Goal: Task Accomplishment & Management: Manage account settings

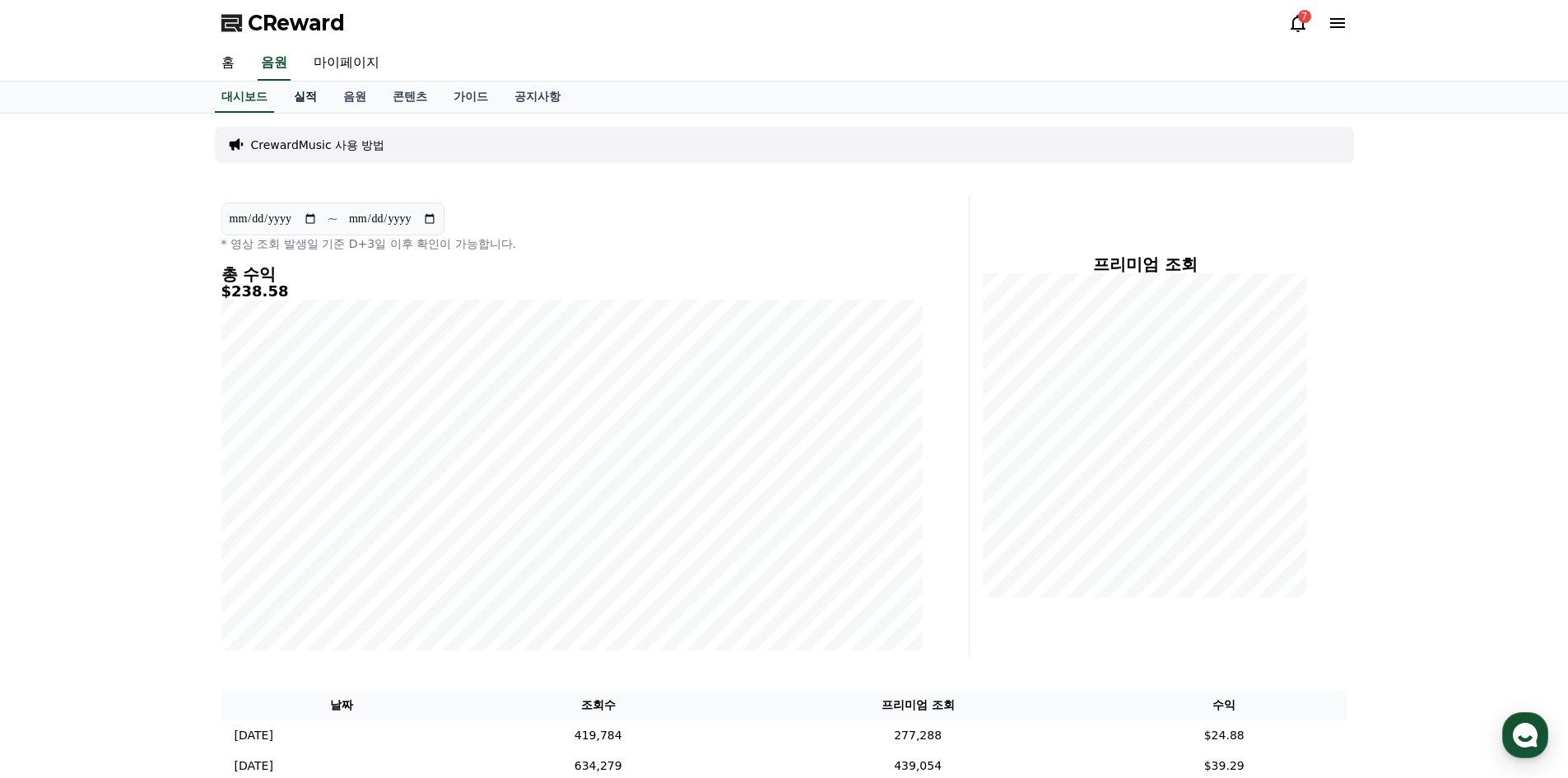
click at [304, 102] on link "실적" at bounding box center [305, 96] width 49 height 31
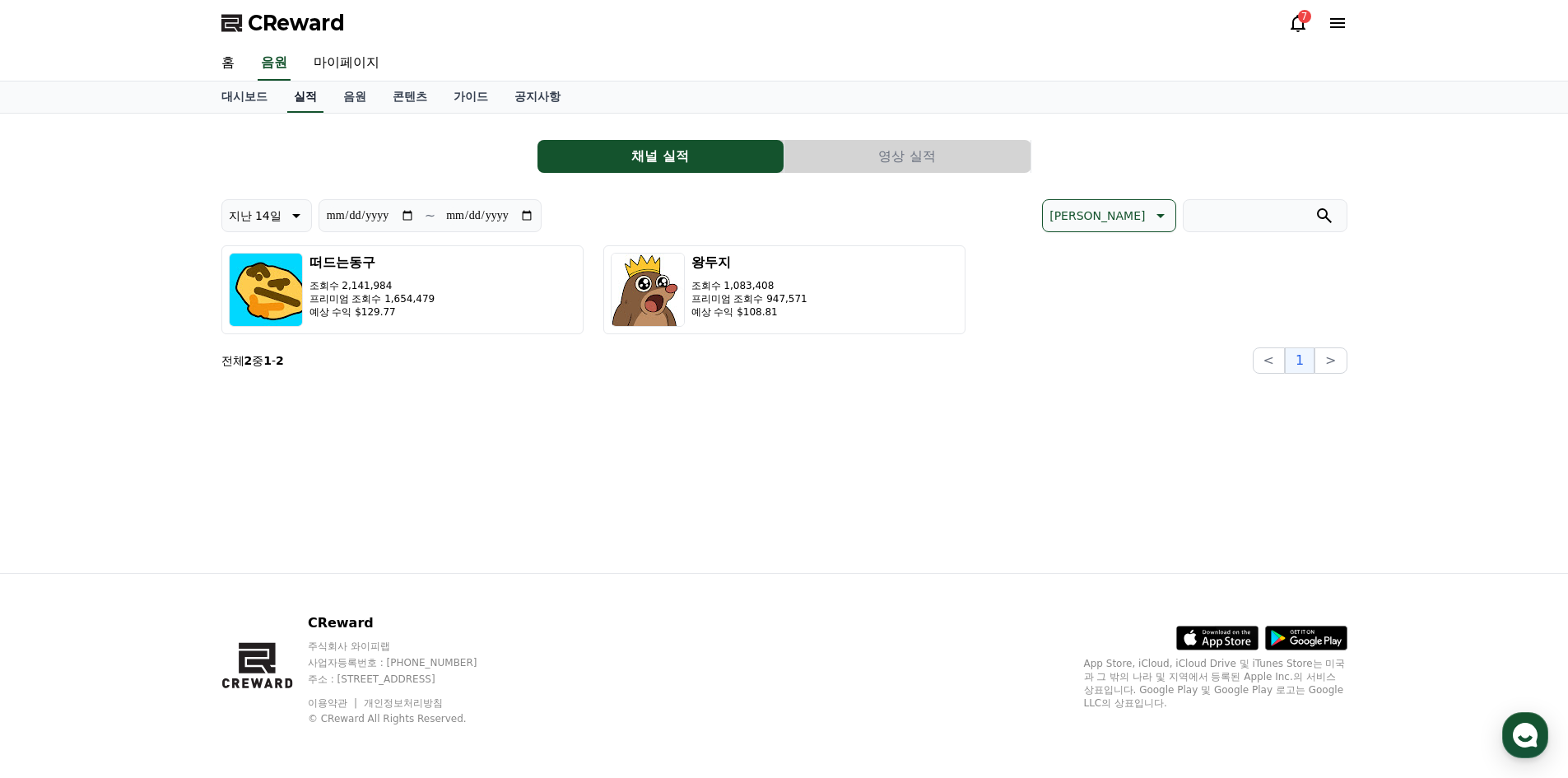
click at [315, 99] on link "실적" at bounding box center [305, 96] width 36 height 31
click at [341, 100] on link "음원" at bounding box center [355, 96] width 49 height 31
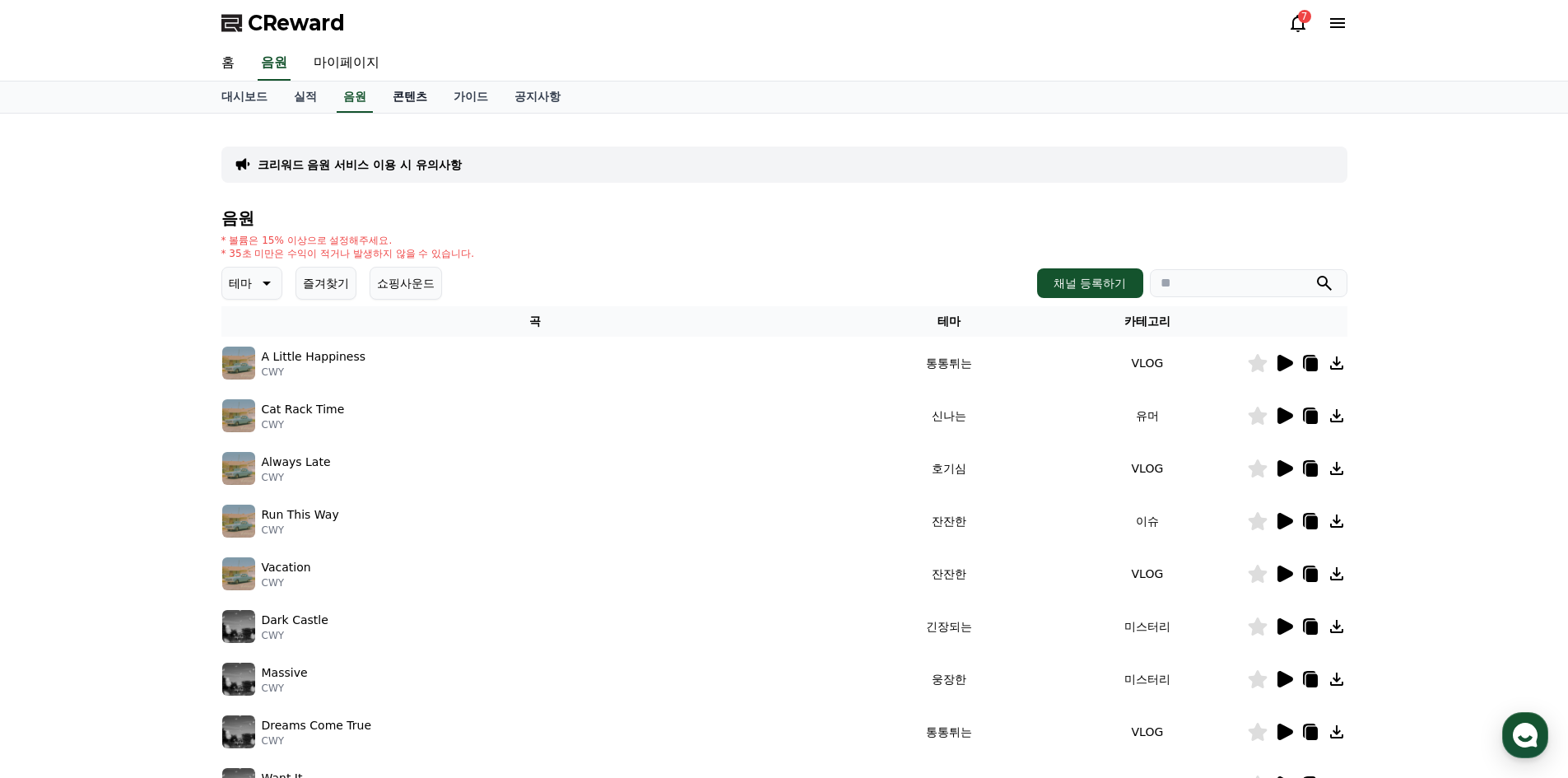
click at [423, 108] on link "콘텐츠" at bounding box center [410, 96] width 61 height 31
click at [484, 104] on link "가이드" at bounding box center [470, 96] width 61 height 31
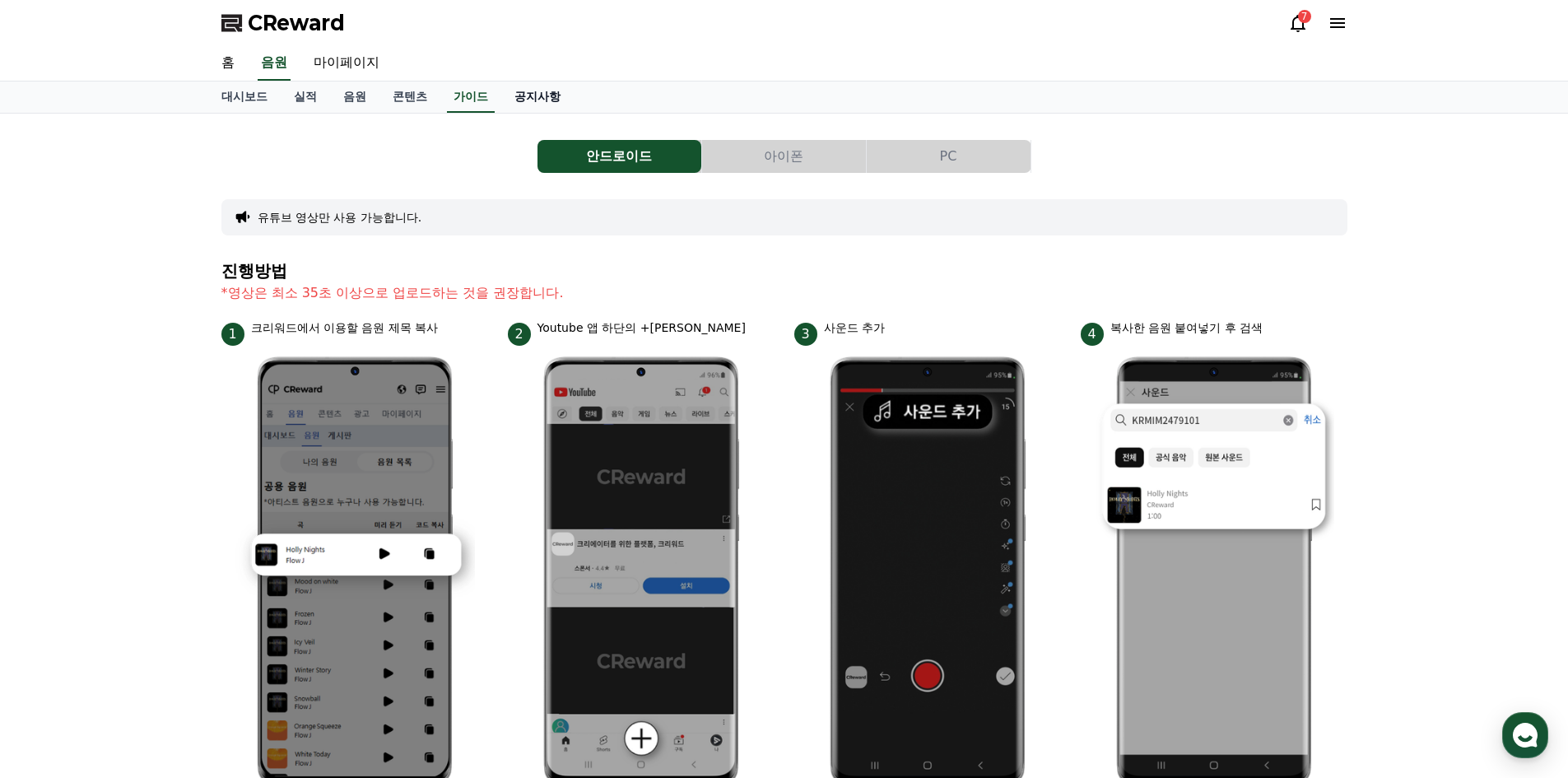
click at [552, 104] on link "공지사항" at bounding box center [537, 96] width 73 height 31
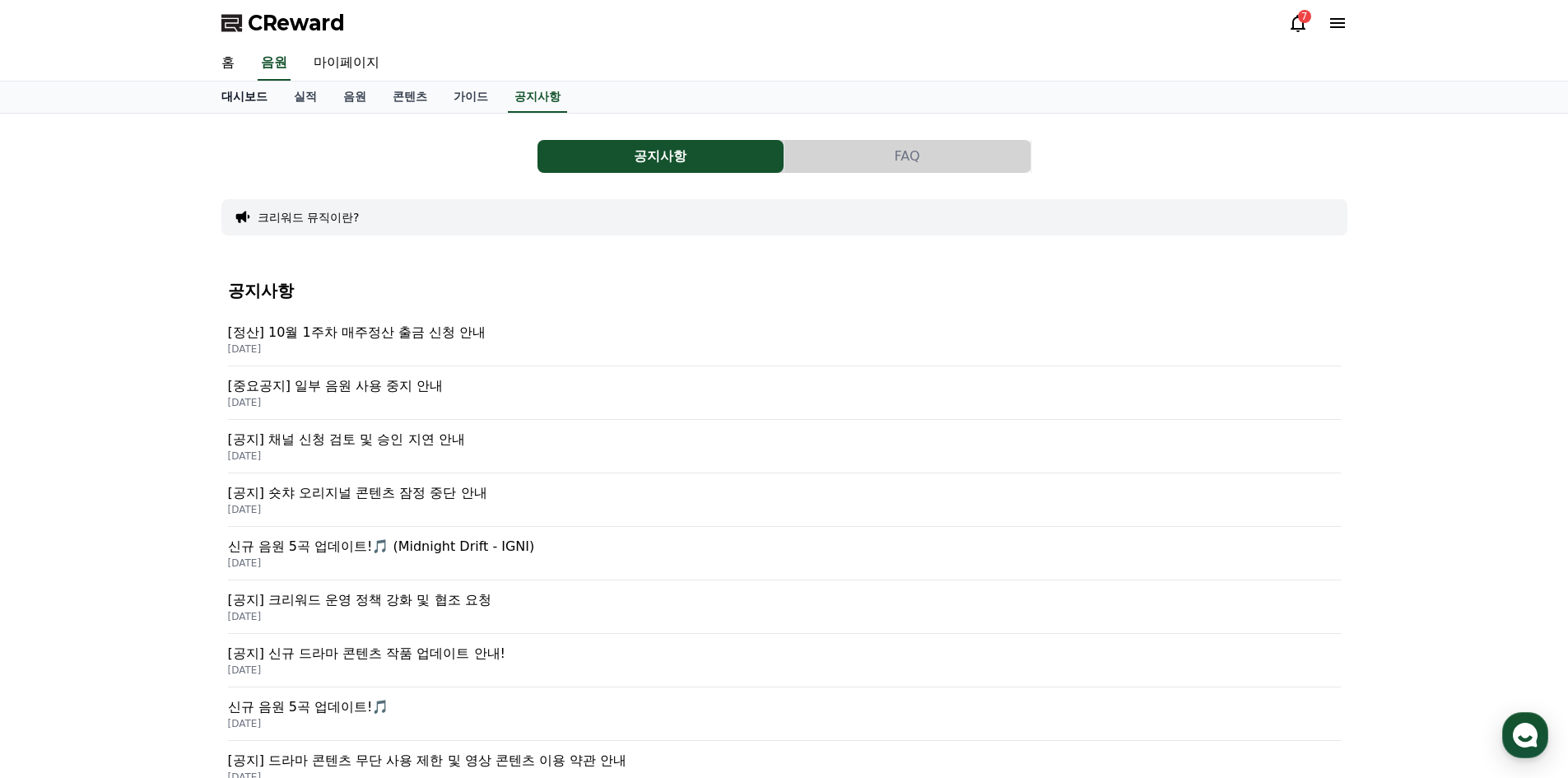
click at [231, 108] on link "대시보드" at bounding box center [244, 96] width 73 height 31
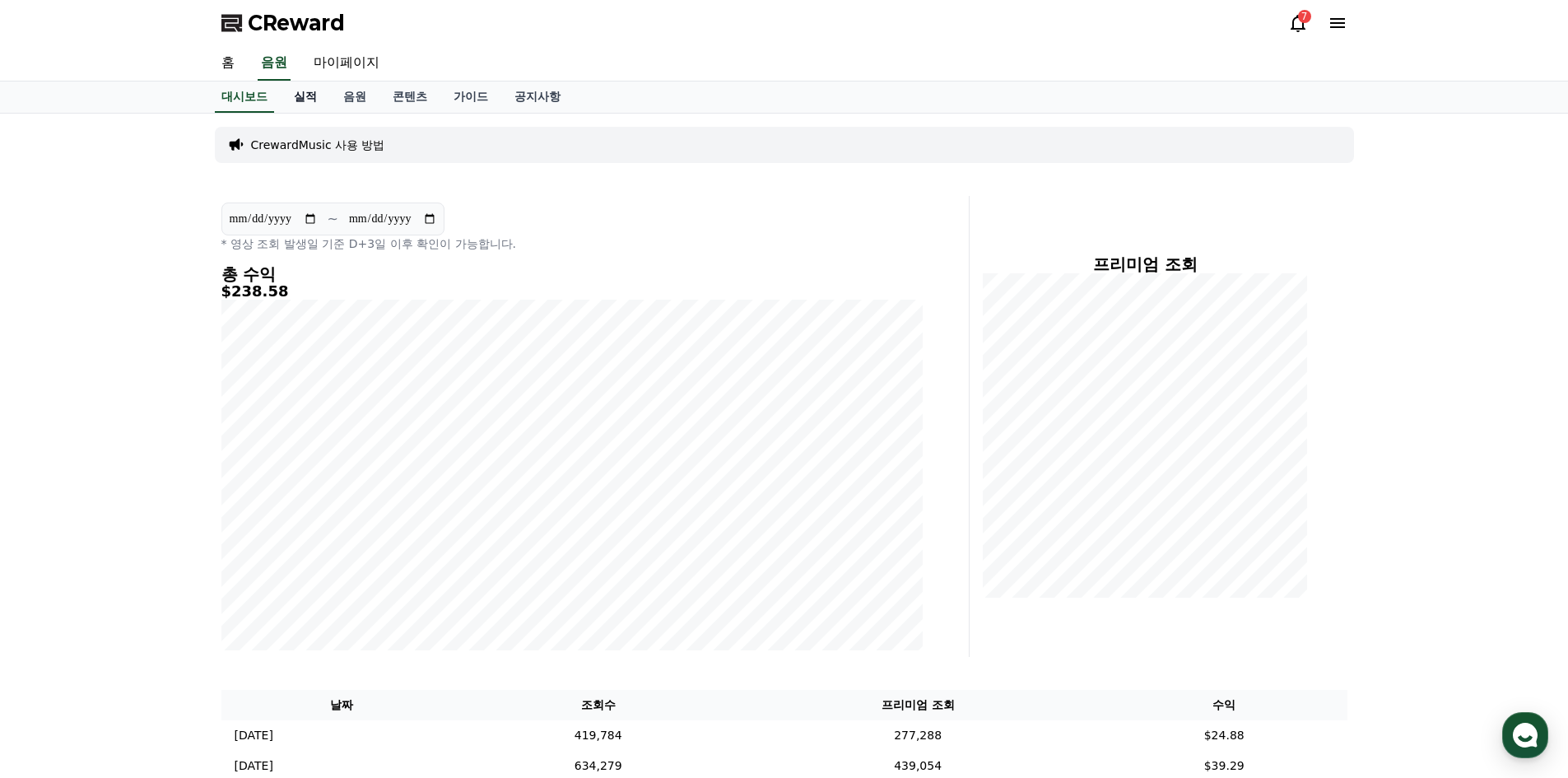
click at [305, 100] on link "실적" at bounding box center [305, 96] width 49 height 31
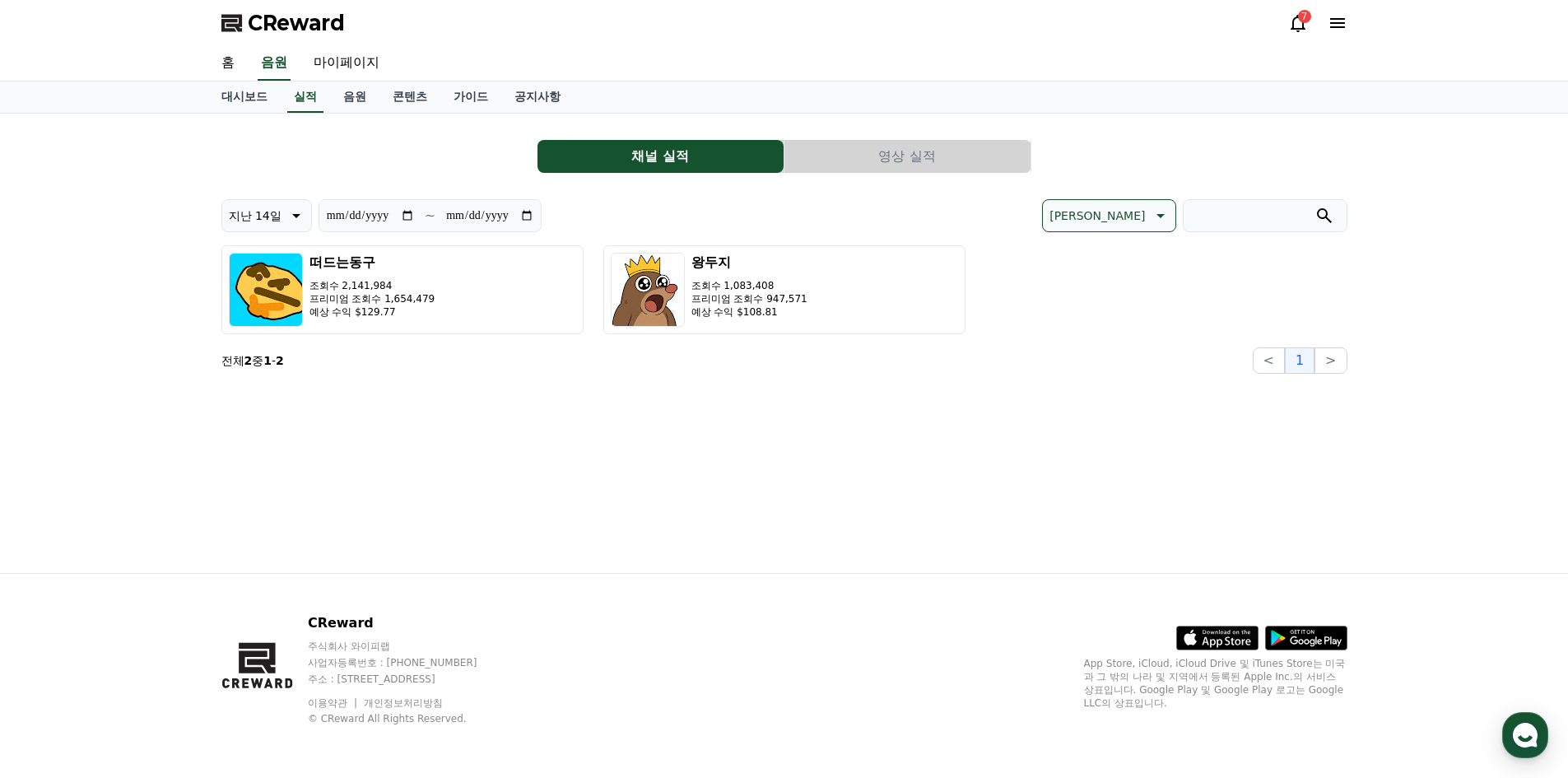
drag, startPoint x: 231, startPoint y: 380, endPoint x: 189, endPoint y: -57, distance: 439.0
click at [385, 68] on link "마이페이지" at bounding box center [347, 63] width 92 height 35
select select "**********"
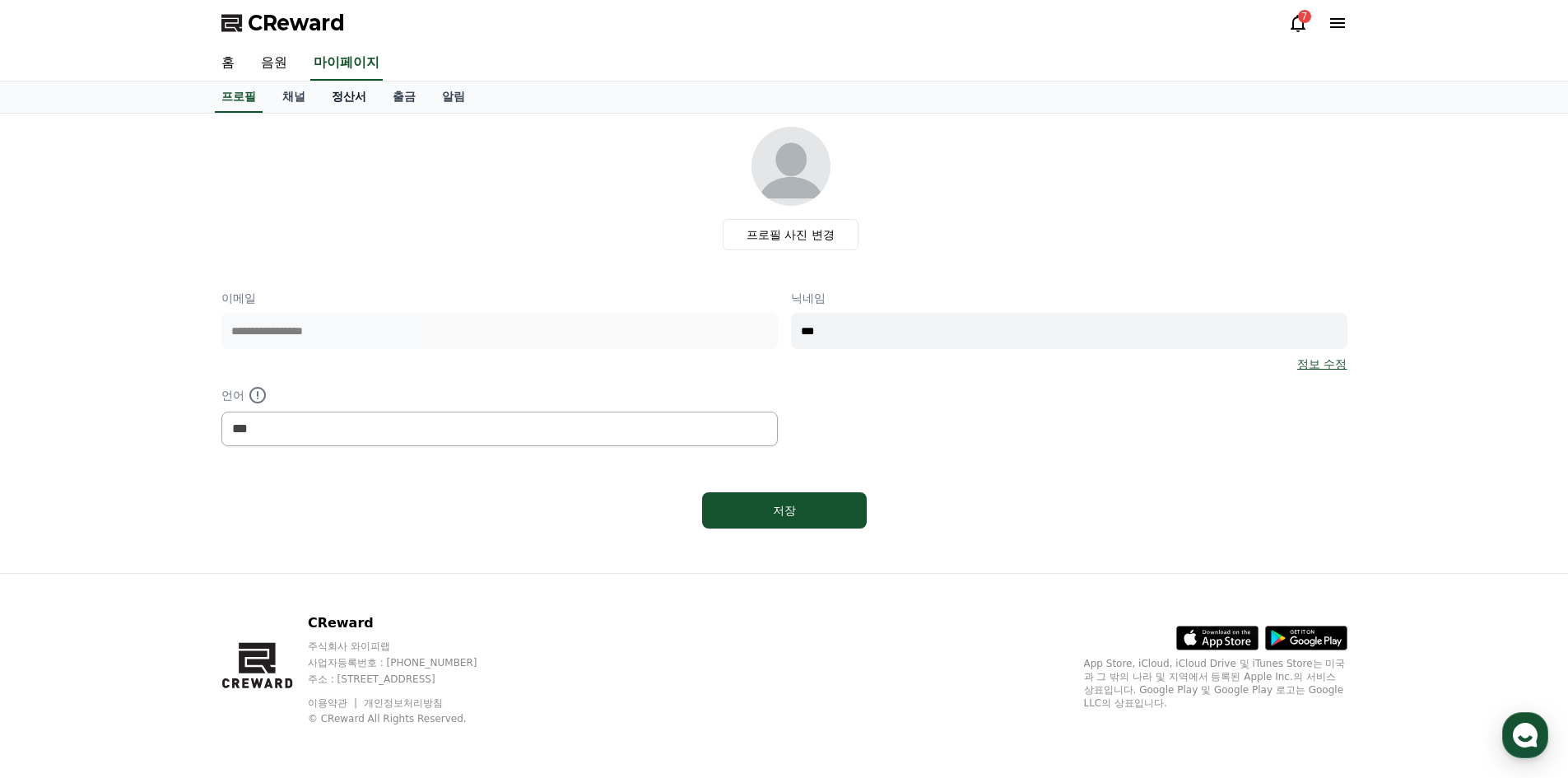
click at [368, 91] on link "정산서" at bounding box center [349, 96] width 61 height 31
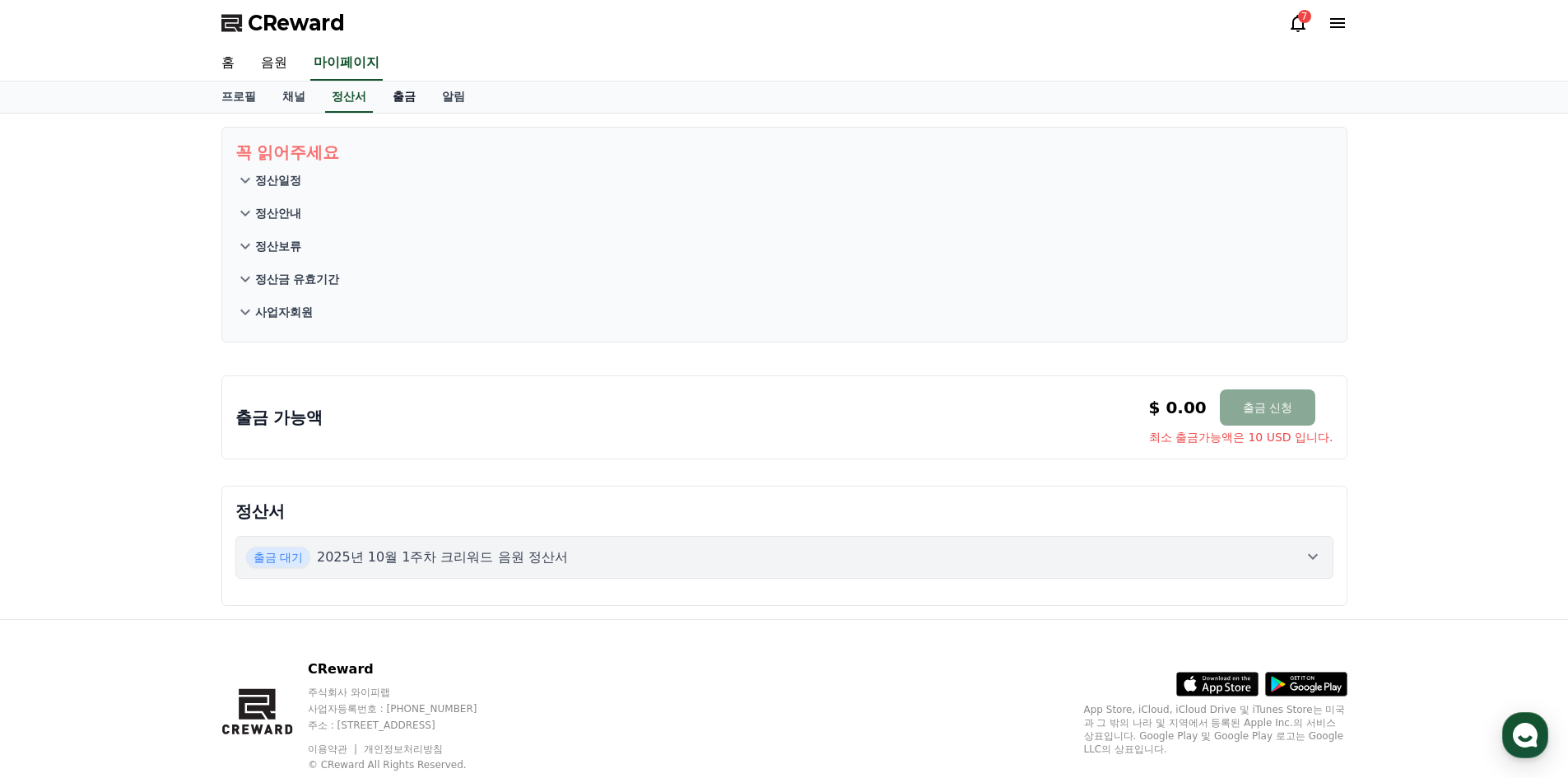
click at [406, 94] on link "출금" at bounding box center [404, 96] width 49 height 31
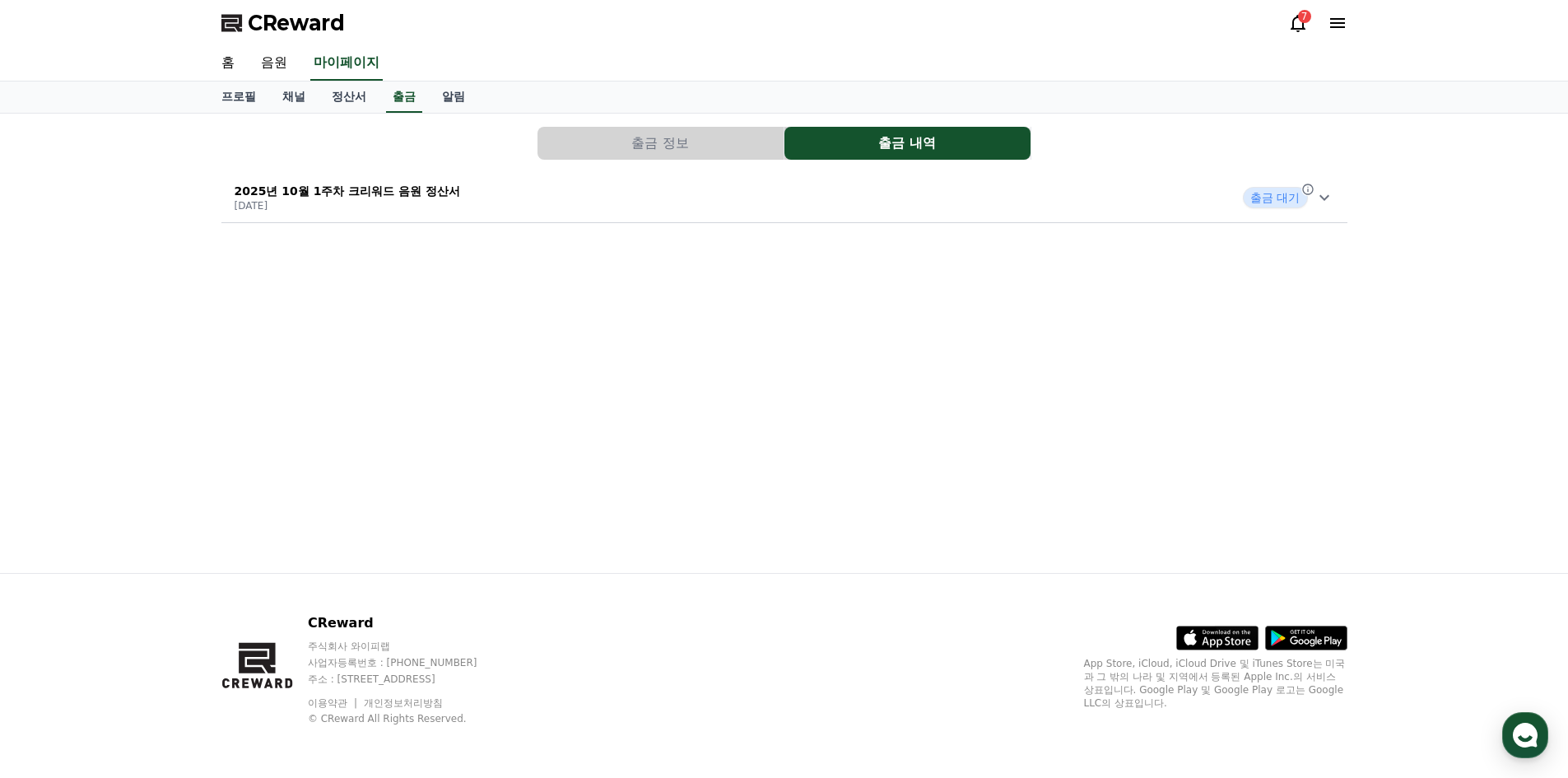
click at [1315, 205] on icon at bounding box center [1325, 197] width 20 height 20
